Goal: Task Accomplishment & Management: Use online tool/utility

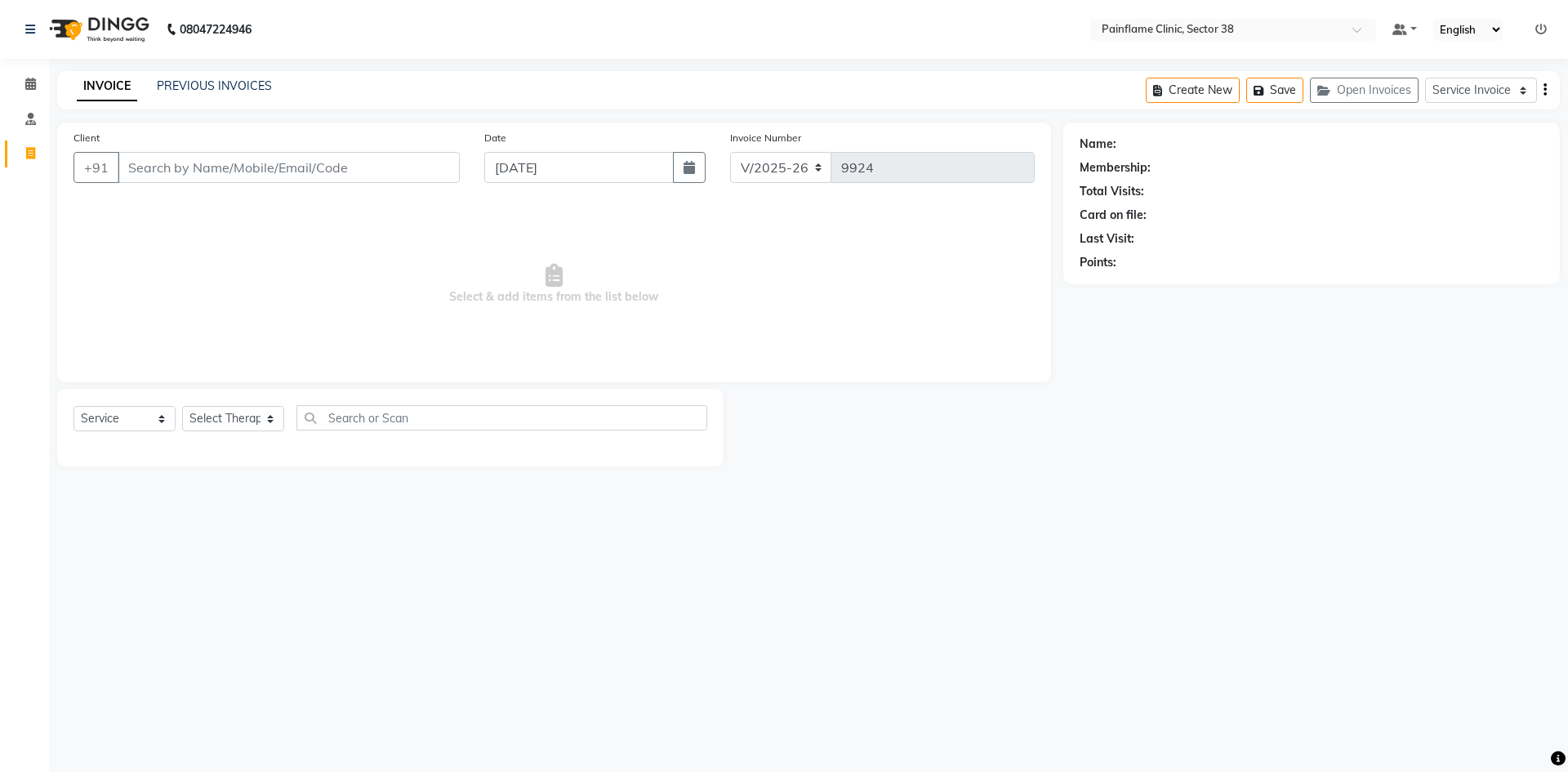
select select "3964"
select select "service"
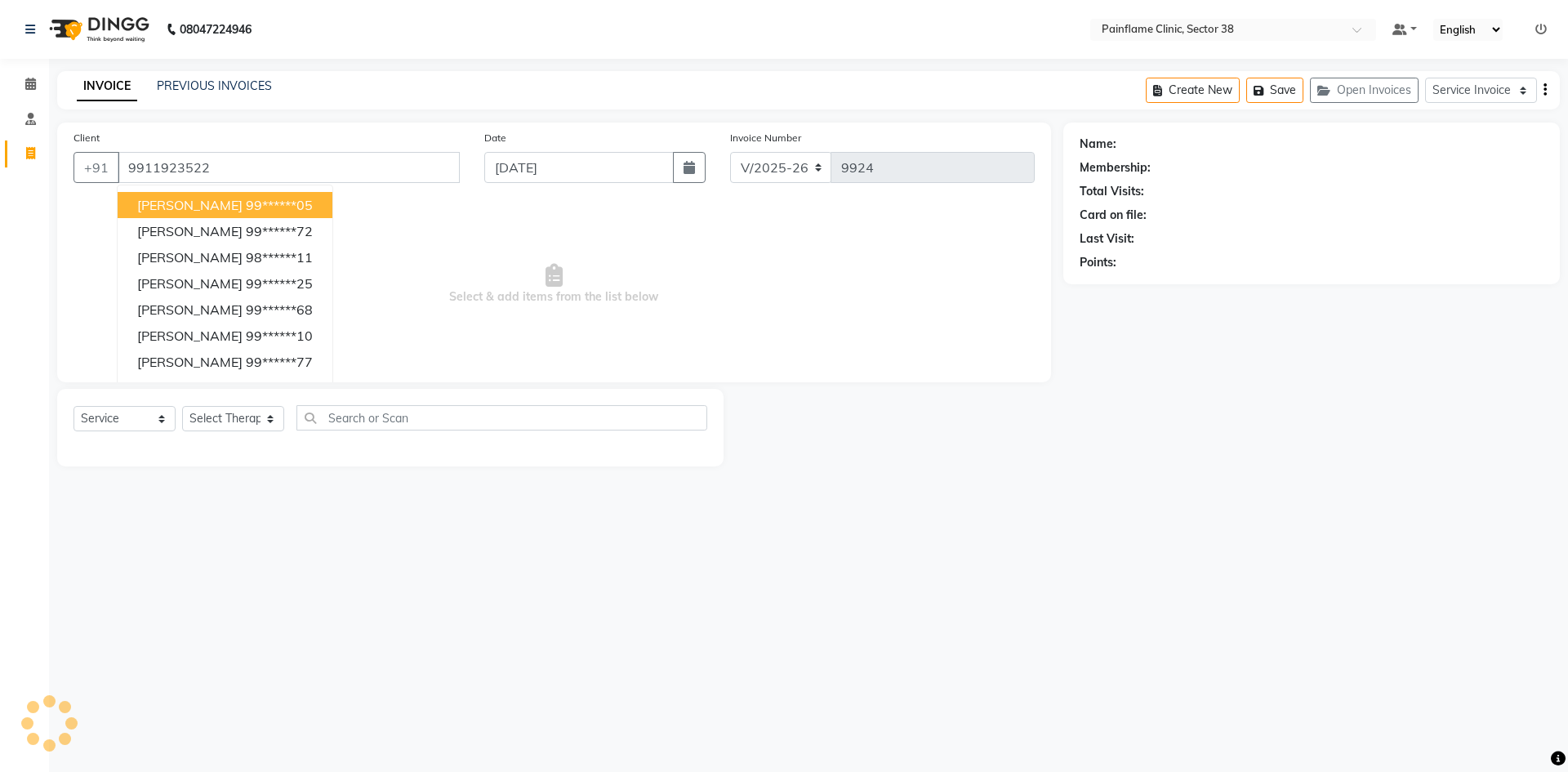
type input "9911923522"
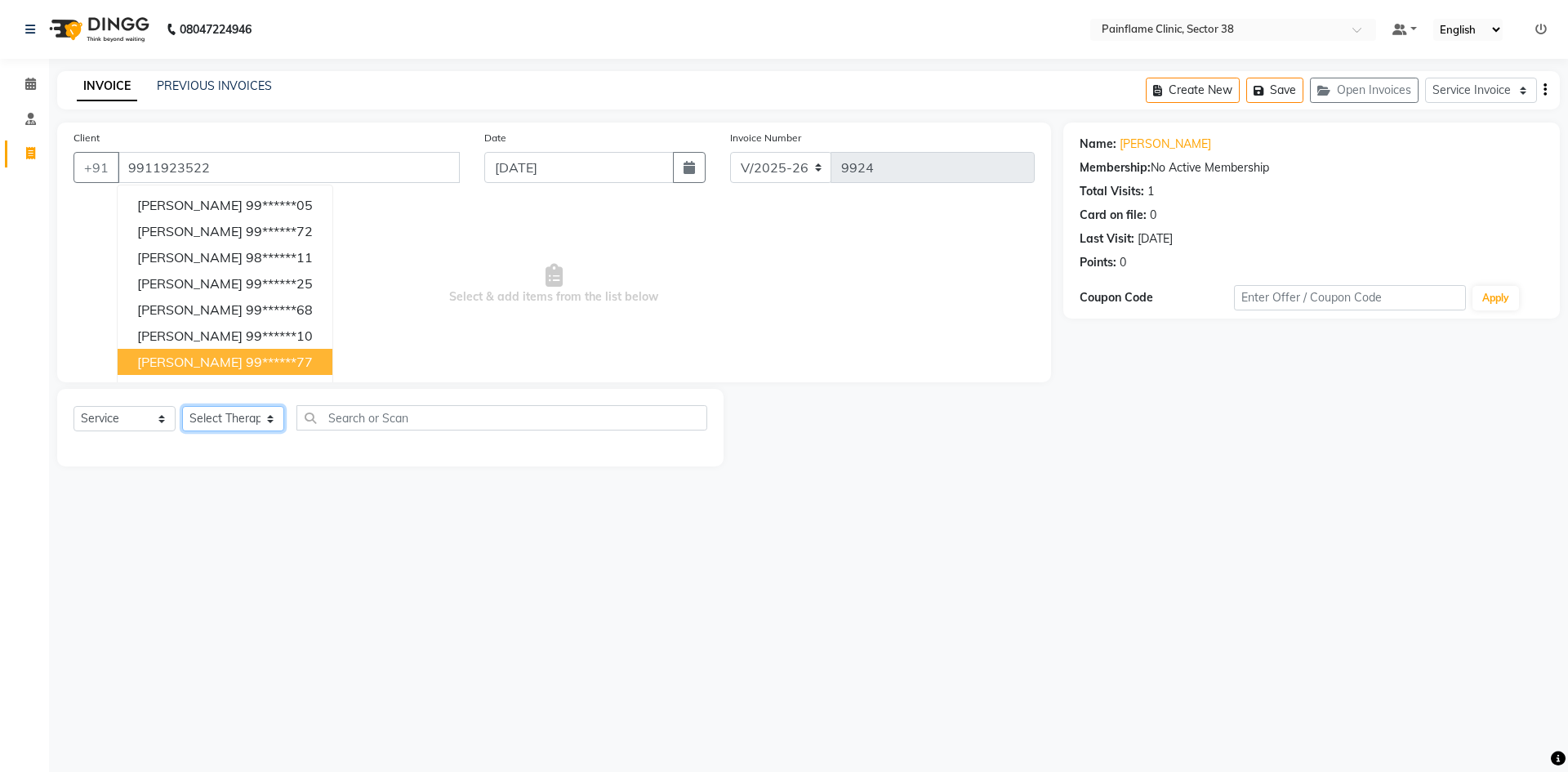
click at [210, 421] on select "Select Therapist [PERSON_NAME] Dr [PERSON_NAME] [PERSON_NAME] Dr [PERSON_NAME] …" at bounding box center [233, 418] width 102 height 26
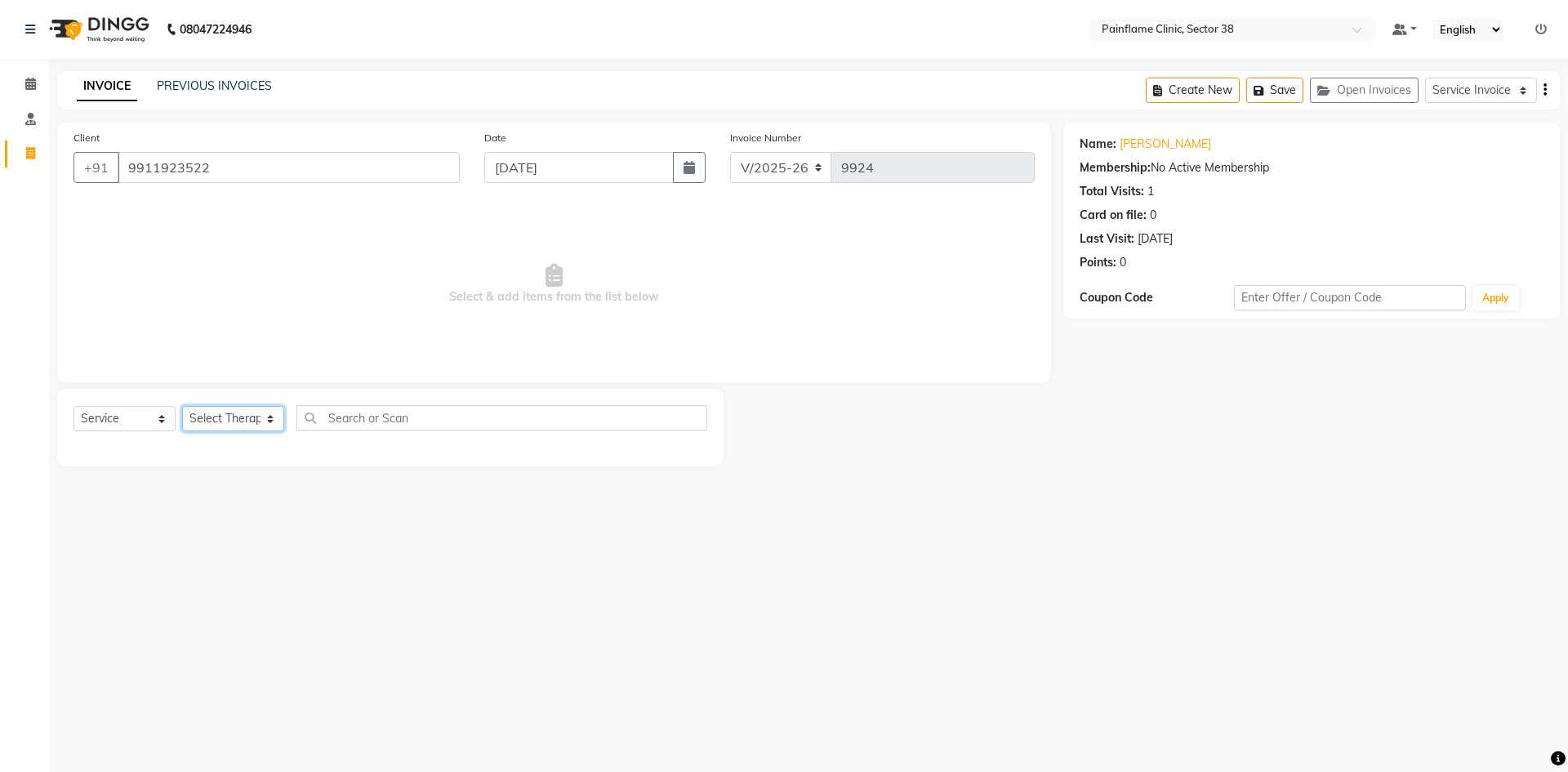
select select "20209"
click at [182, 406] on select "Select Therapist [PERSON_NAME] Dr [PERSON_NAME] [PERSON_NAME] Dr [PERSON_NAME] …" at bounding box center [233, 418] width 102 height 26
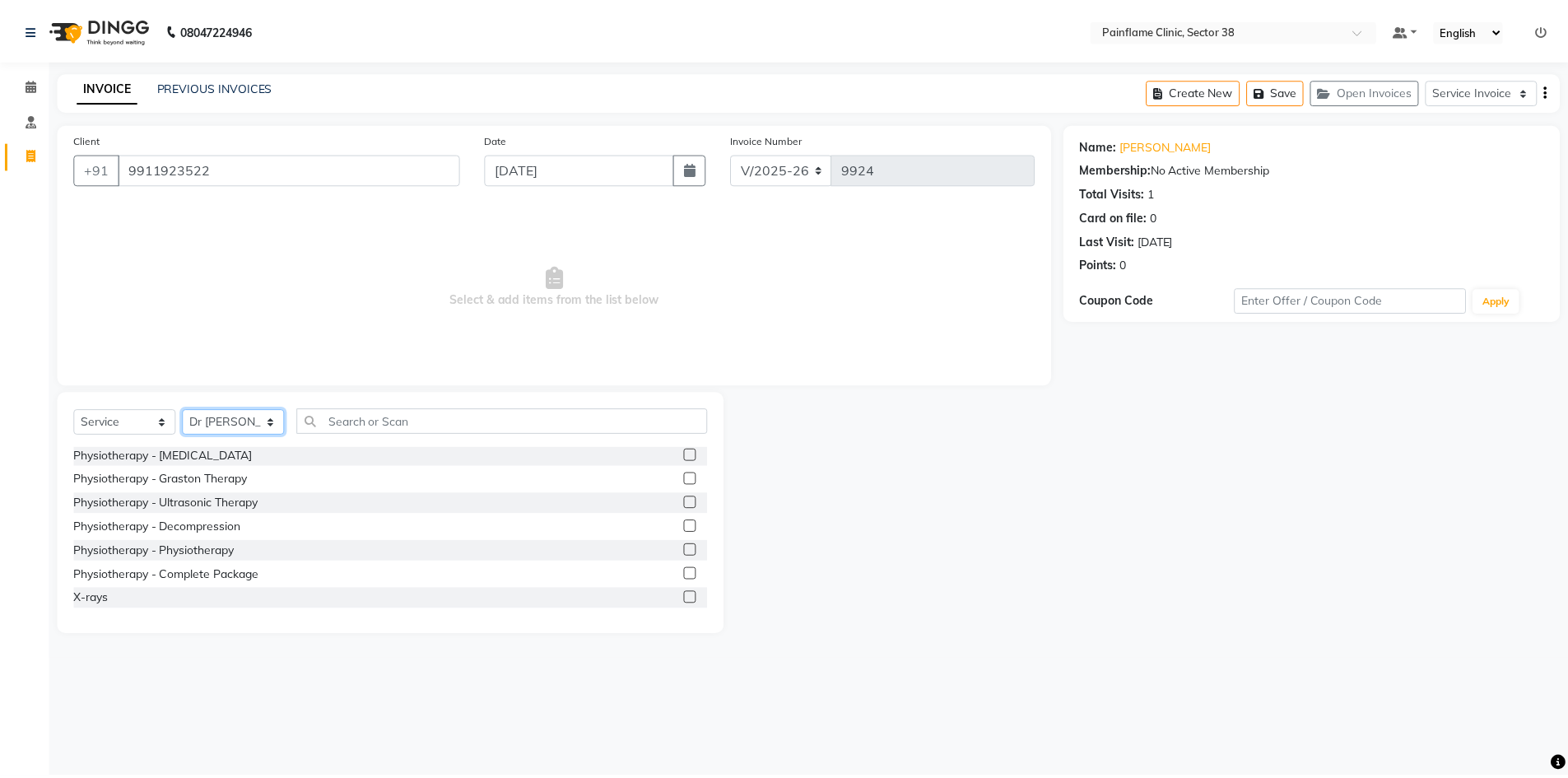
scroll to position [98, 0]
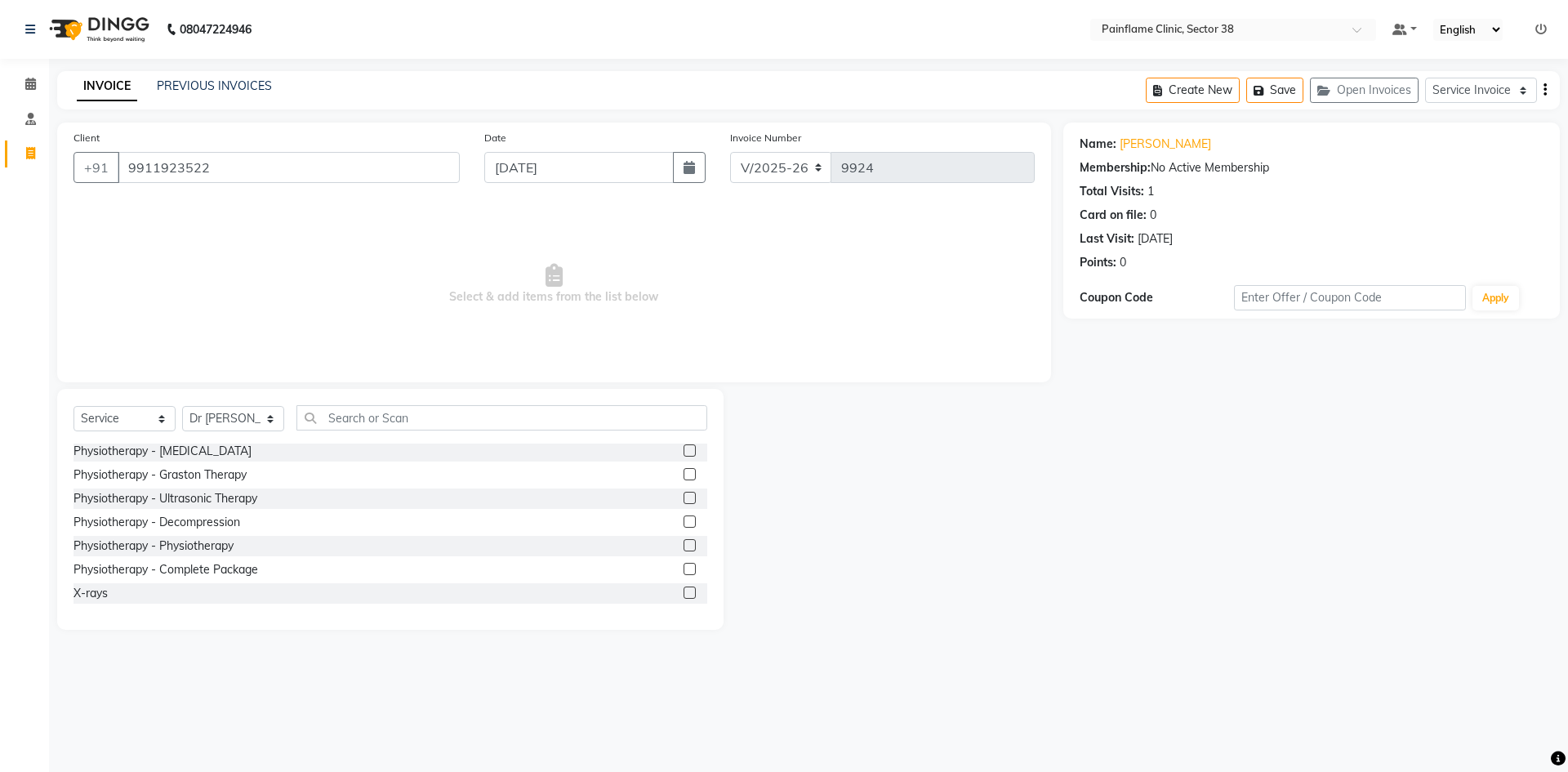
click at [683, 569] on label at bounding box center [689, 569] width 12 height 12
click at [683, 569] on input "checkbox" at bounding box center [688, 570] width 11 height 11
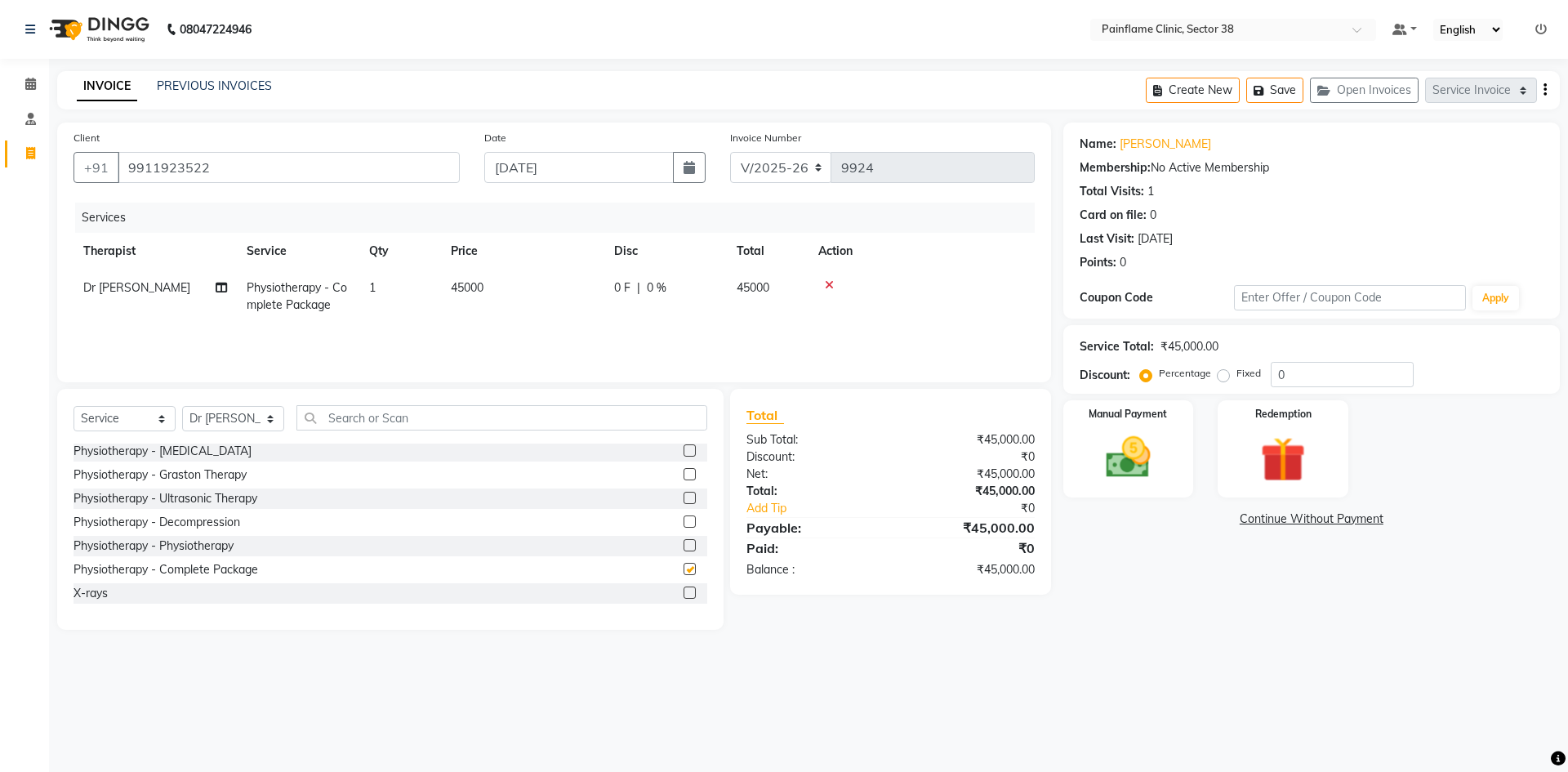
checkbox input "false"
click at [492, 281] on td "45000" at bounding box center [523, 296] width 164 height 54
select select "20209"
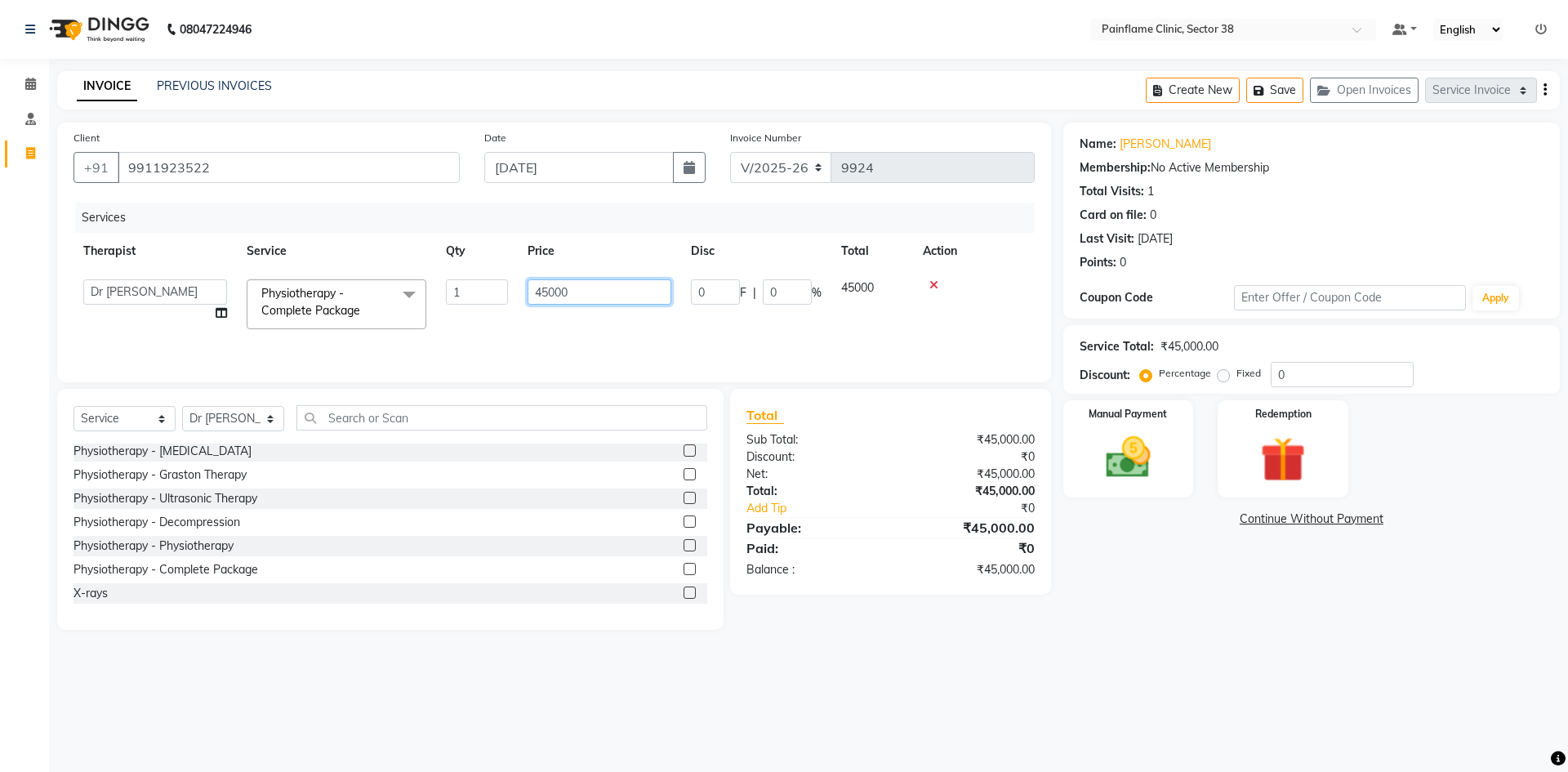
drag, startPoint x: 547, startPoint y: 297, endPoint x: 467, endPoint y: 298, distance: 80.0
click at [467, 298] on tr "[PERSON_NAME] Dr [PERSON_NAME] [PERSON_NAME] Dr [PERSON_NAME] Dr. Suraj [PERSON…" at bounding box center [554, 304] width 961 height 70
type input "9000"
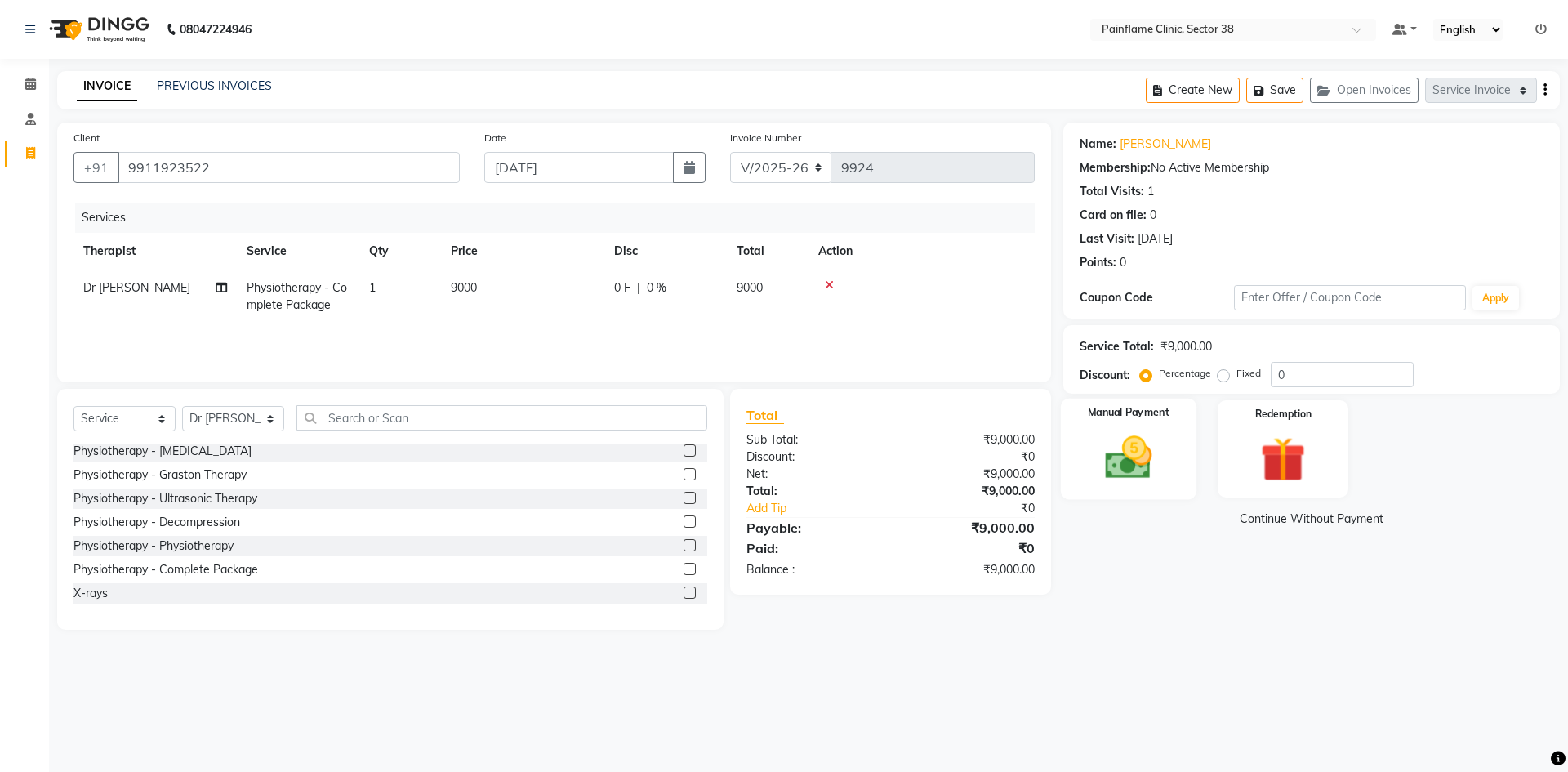
click at [1146, 469] on img at bounding box center [1128, 457] width 76 height 54
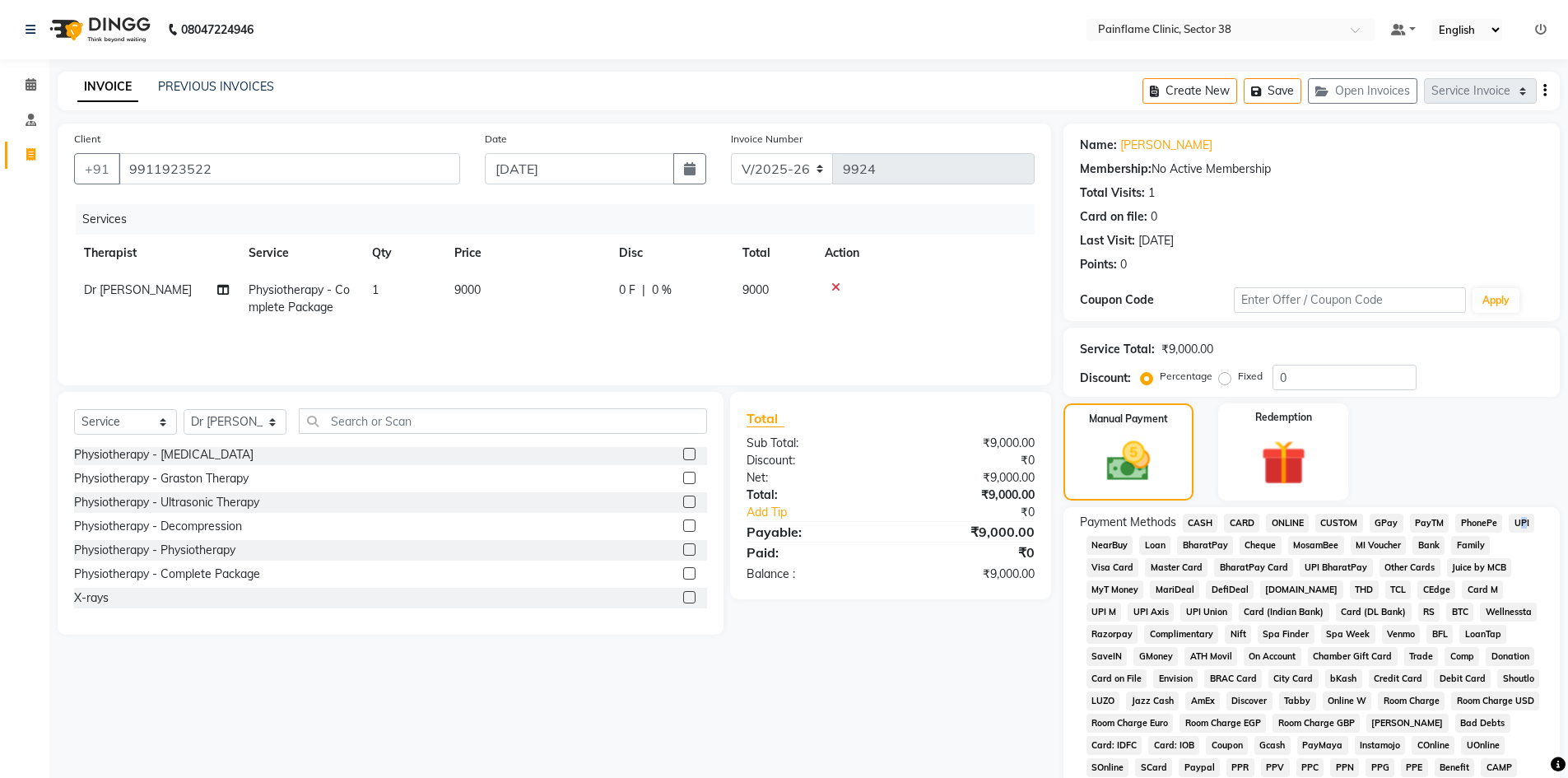
click at [1517, 523] on span "UPI" at bounding box center [1521, 523] width 26 height 19
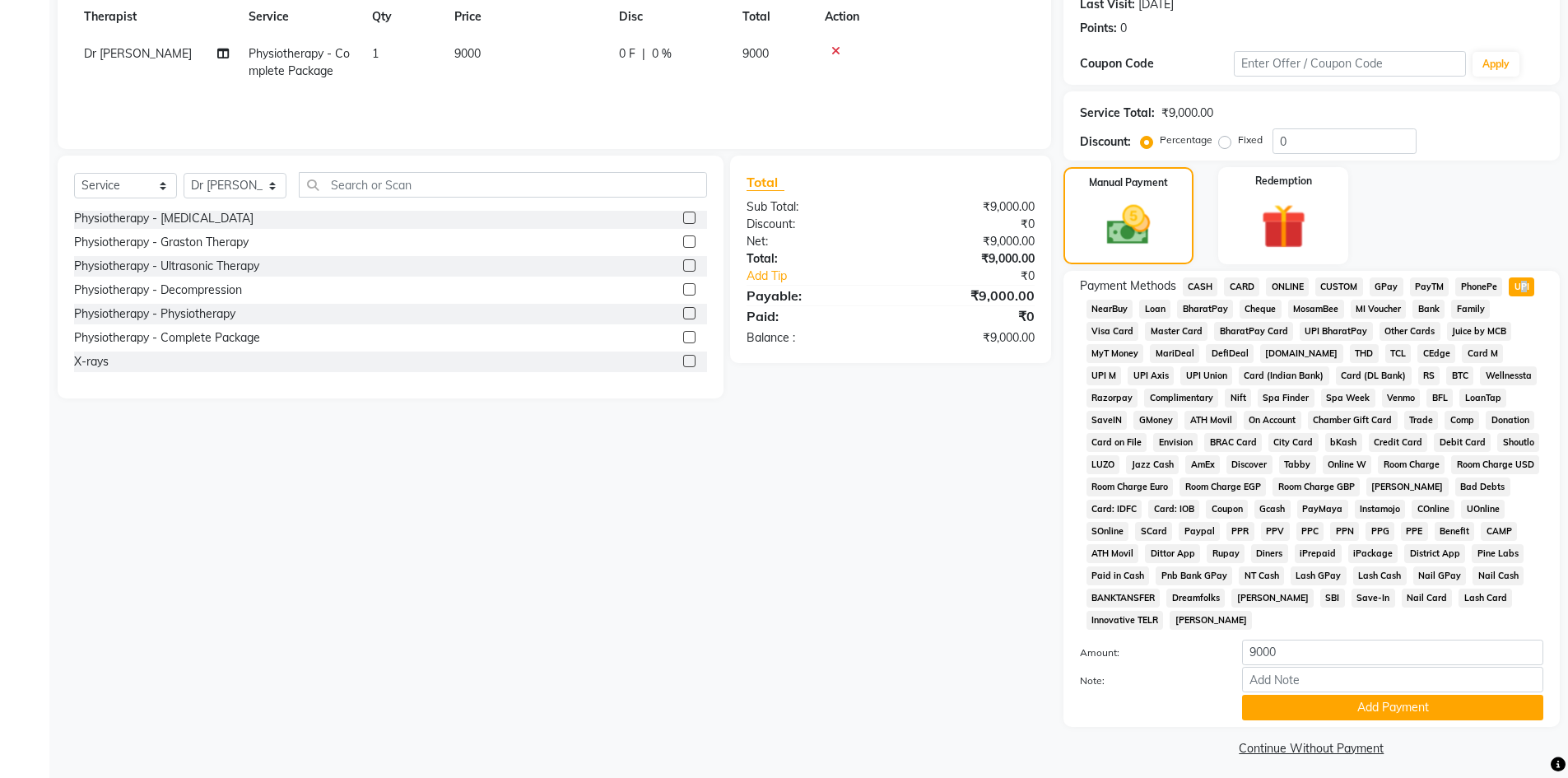
scroll to position [244, 0]
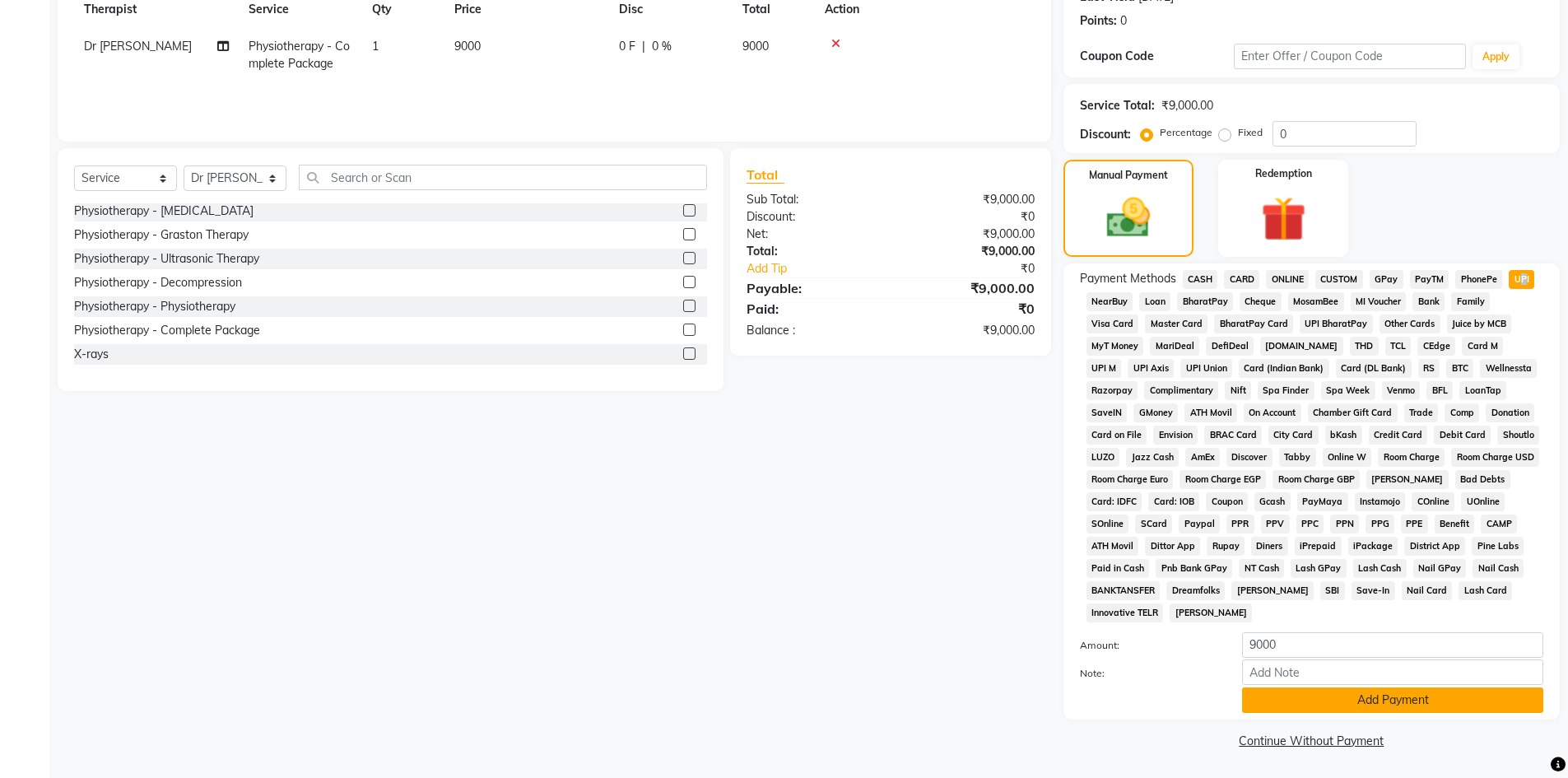
click at [1301, 699] on button "Add Payment" at bounding box center [1392, 700] width 301 height 26
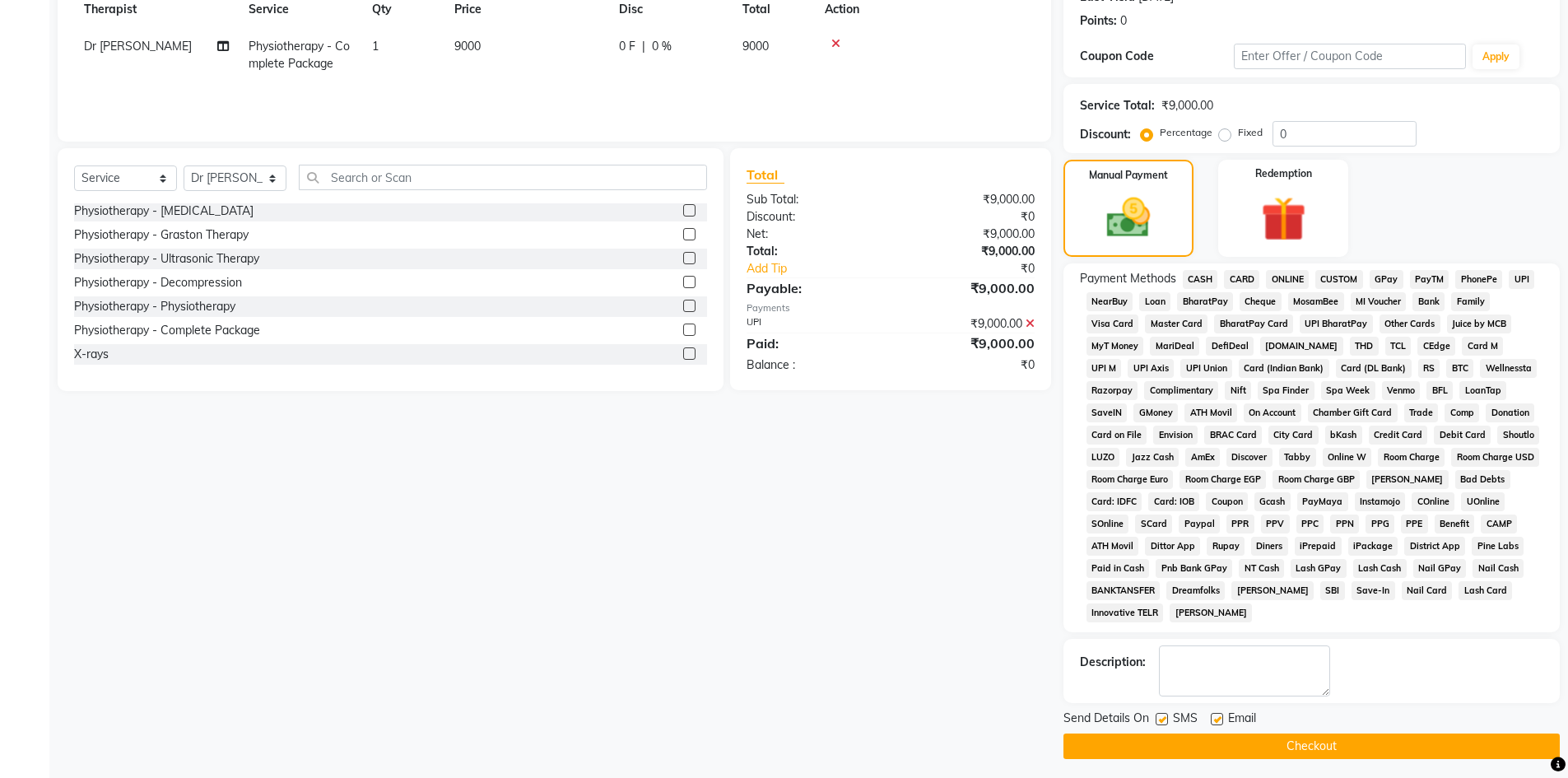
click at [1217, 713] on label at bounding box center [1217, 719] width 12 height 12
click at [1217, 714] on input "checkbox" at bounding box center [1216, 719] width 11 height 11
checkbox input "false"
click at [1162, 721] on label at bounding box center [1162, 719] width 12 height 12
click at [1162, 721] on input "checkbox" at bounding box center [1161, 719] width 11 height 11
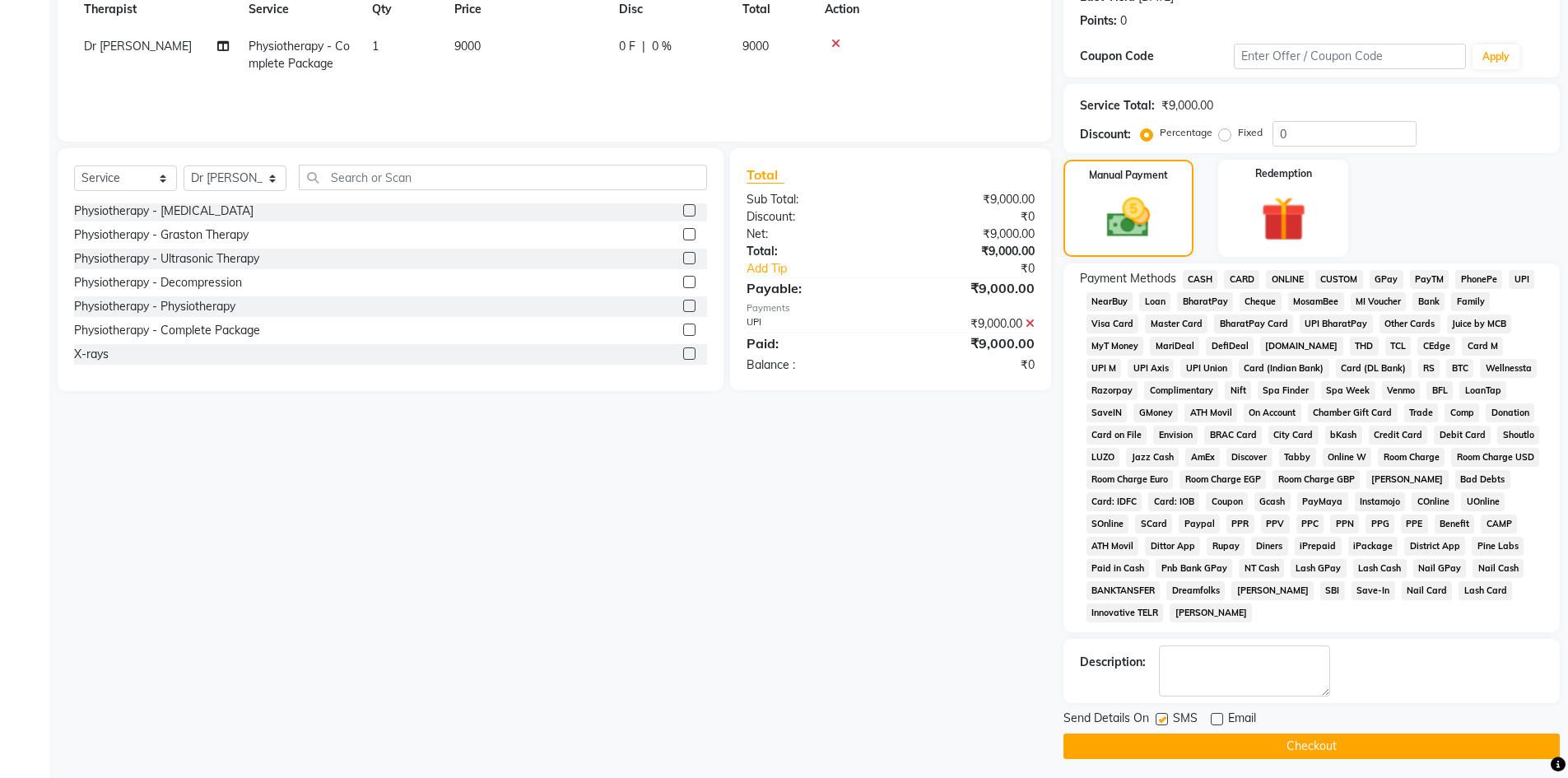
checkbox input "false"
click at [1160, 744] on button "Checkout" at bounding box center [1311, 745] width 496 height 26
